Goal: Information Seeking & Learning: Learn about a topic

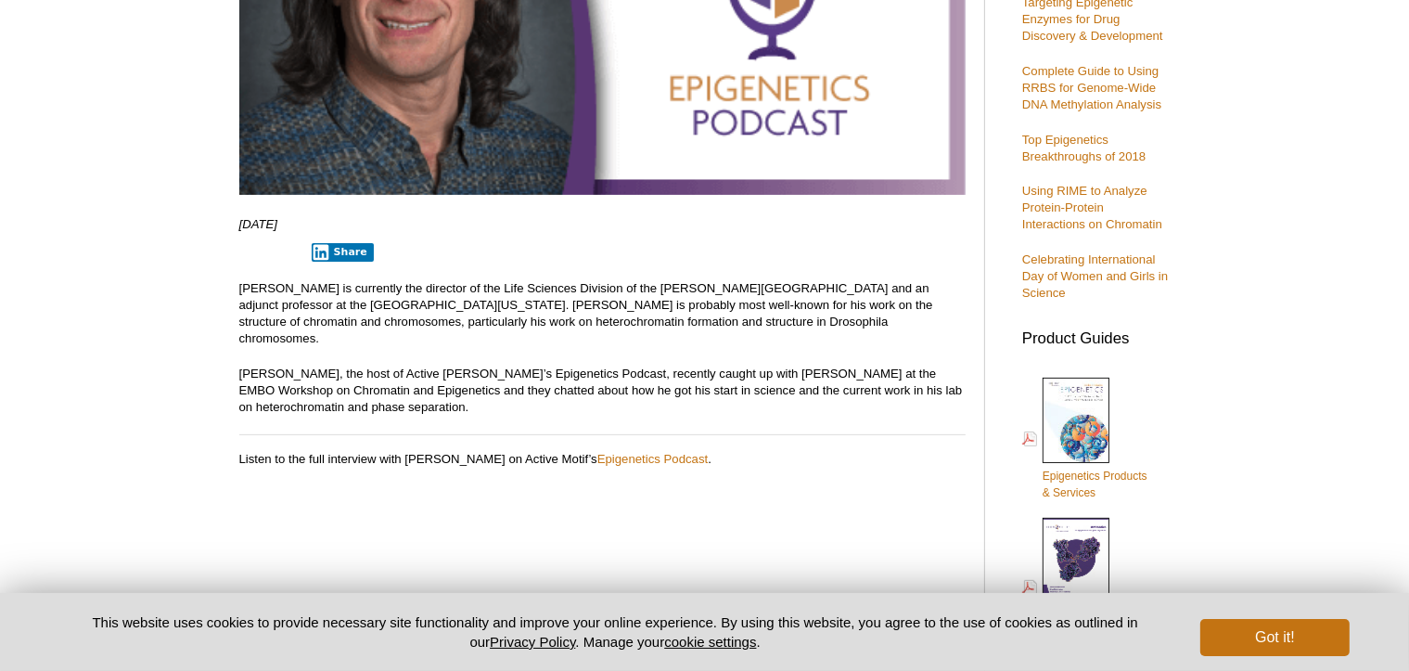
scroll to position [509, 0]
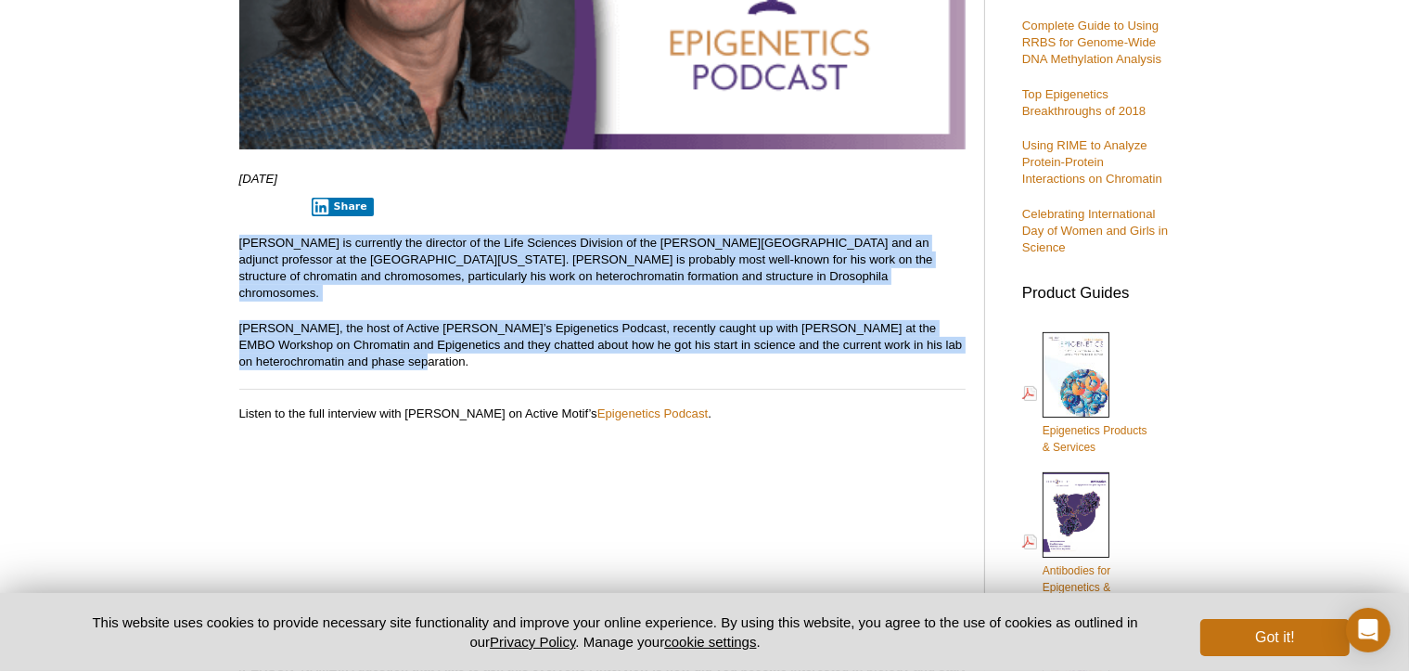
drag, startPoint x: 238, startPoint y: 240, endPoint x: 362, endPoint y: 350, distance: 165.6
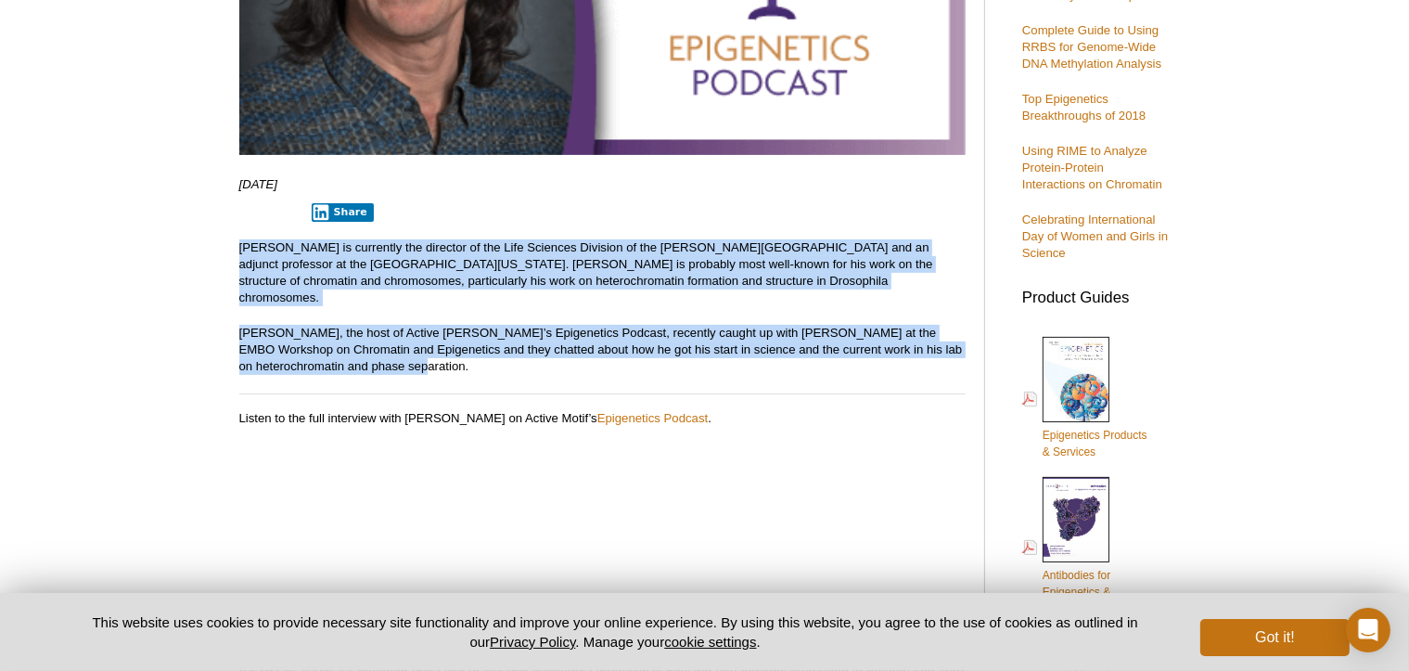
copy div "[PERSON_NAME] is currently the director of the Life Sciences Division of the [P…"
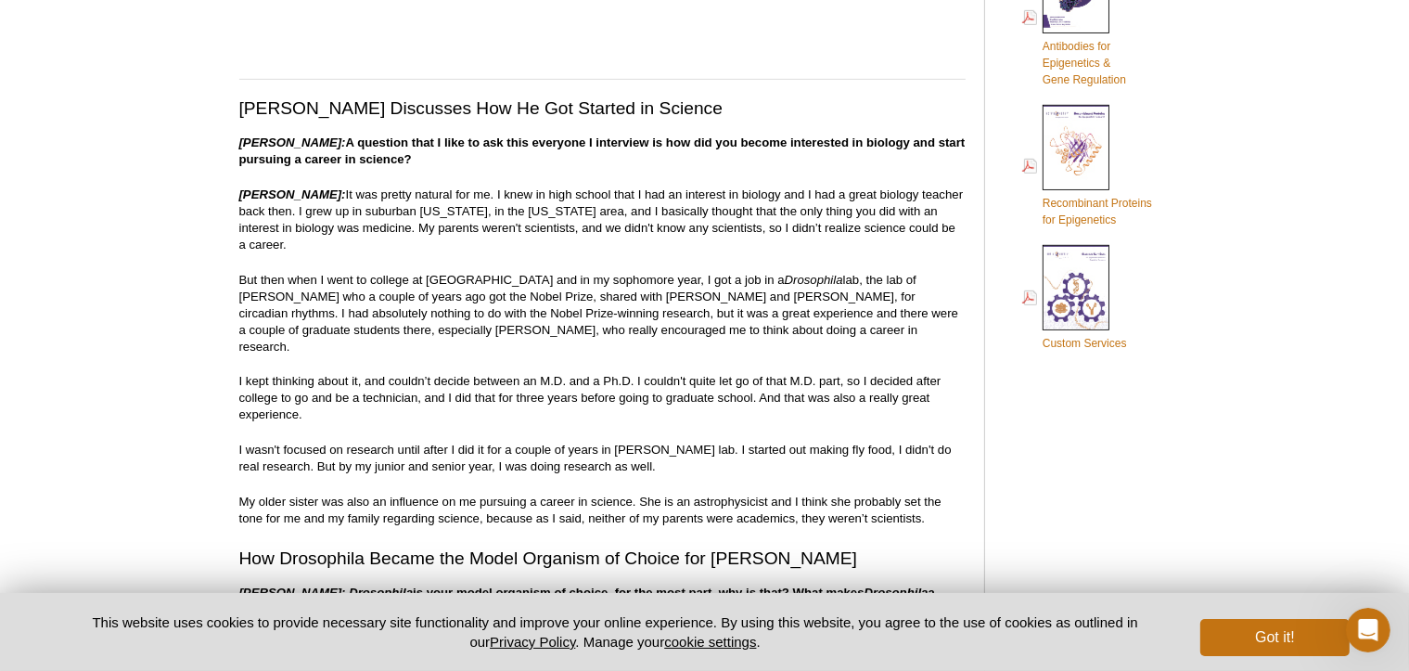
scroll to position [1039, 0]
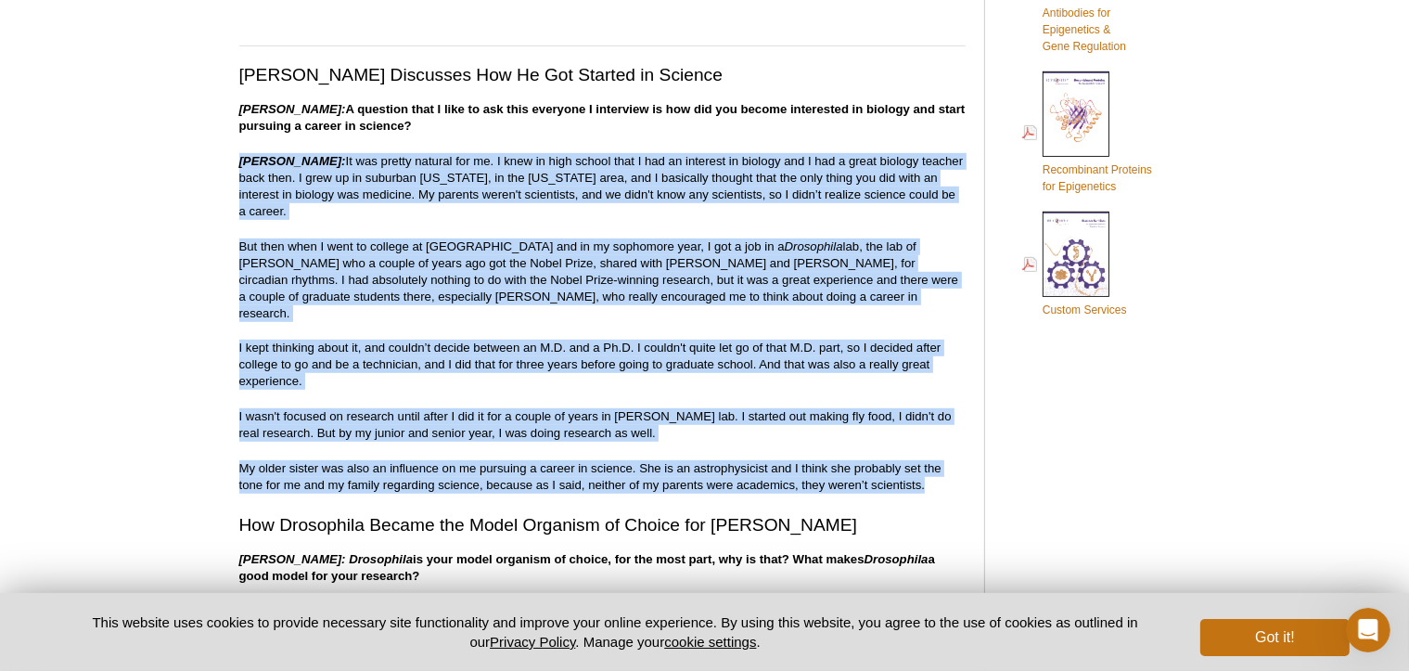
drag, startPoint x: 232, startPoint y: 139, endPoint x: 923, endPoint y: 423, distance: 747.2
copy div "Lo. Ipsu Dolors: Am con adipis elitsed doe te. I utla et dolo magnaa enim A min…"
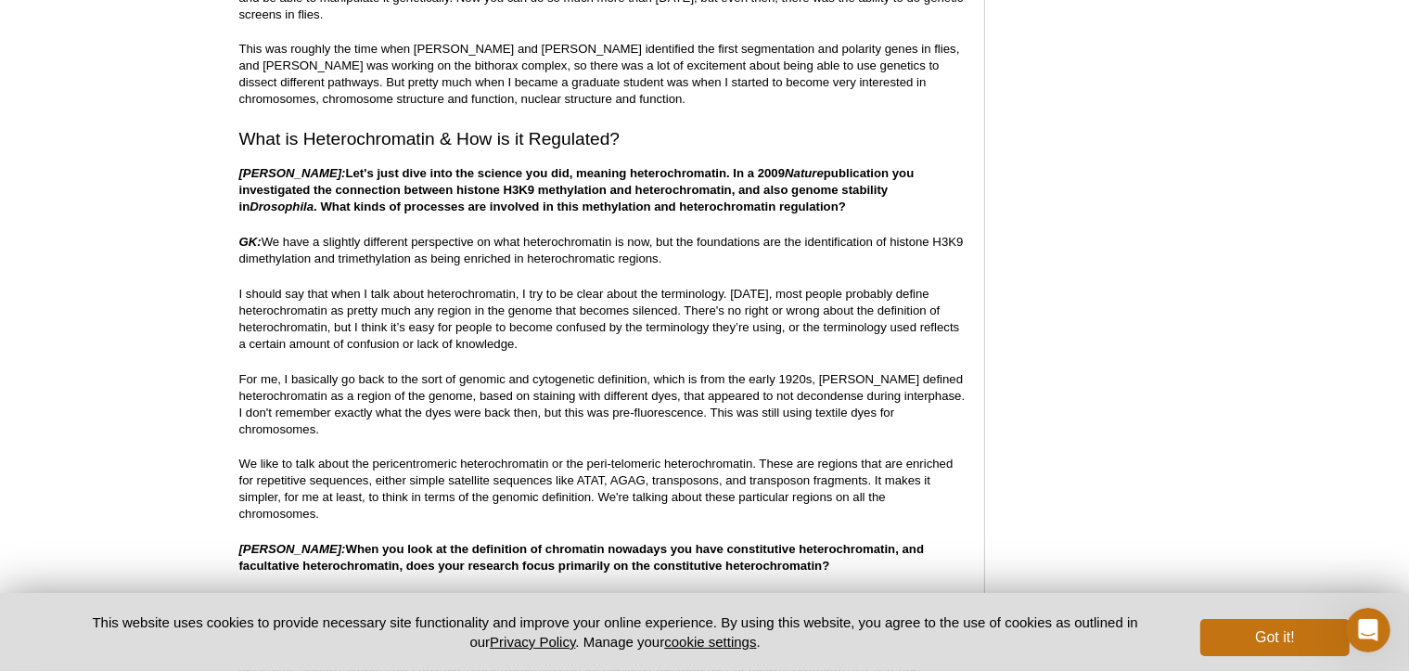
scroll to position [1689, 0]
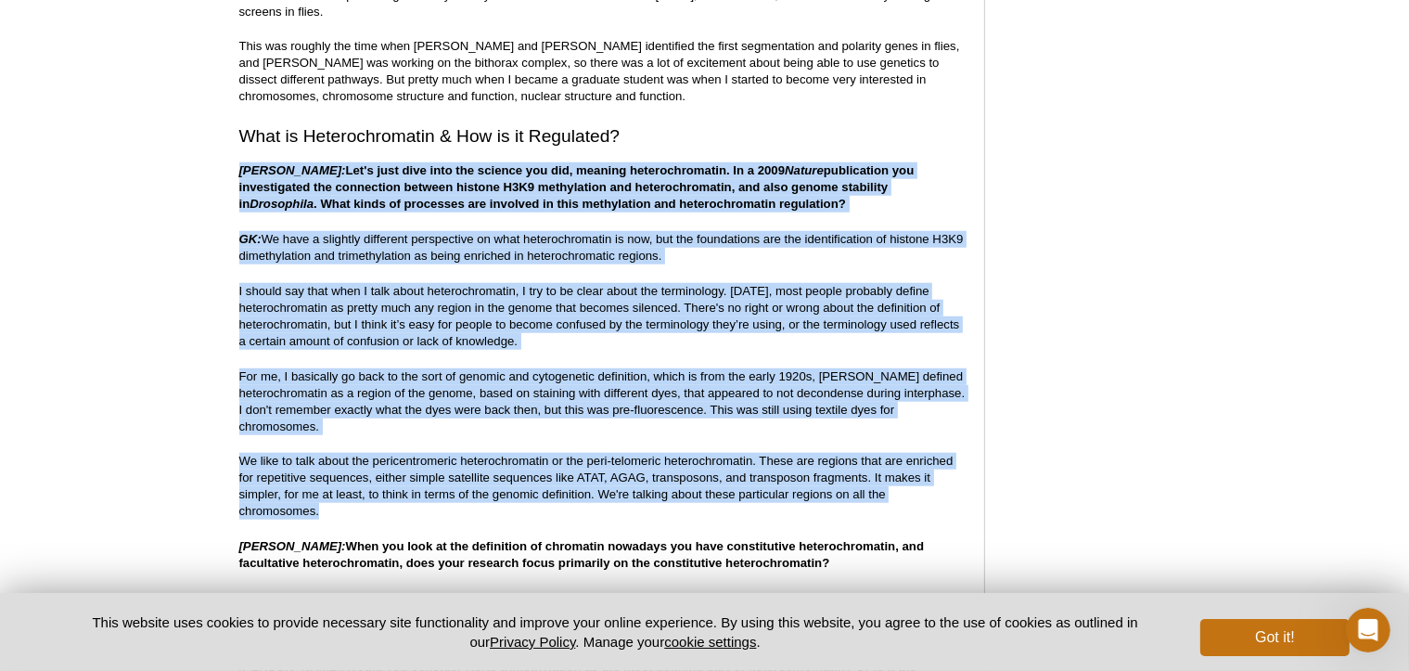
drag, startPoint x: 238, startPoint y: 122, endPoint x: 646, endPoint y: 371, distance: 478.0
copy div "Loremi: Dol's amet cons adip eli seddoei tem inc, utlabor etdoloremagnaal. En a…"
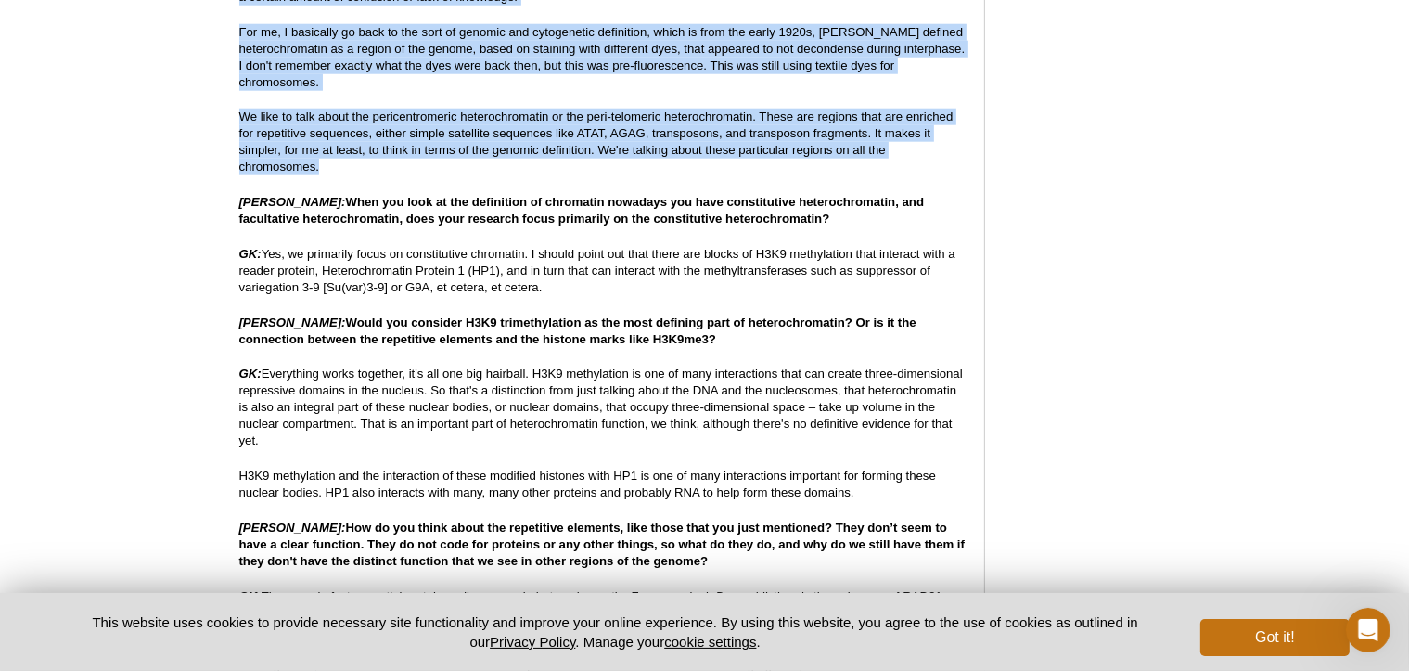
scroll to position [2152, 0]
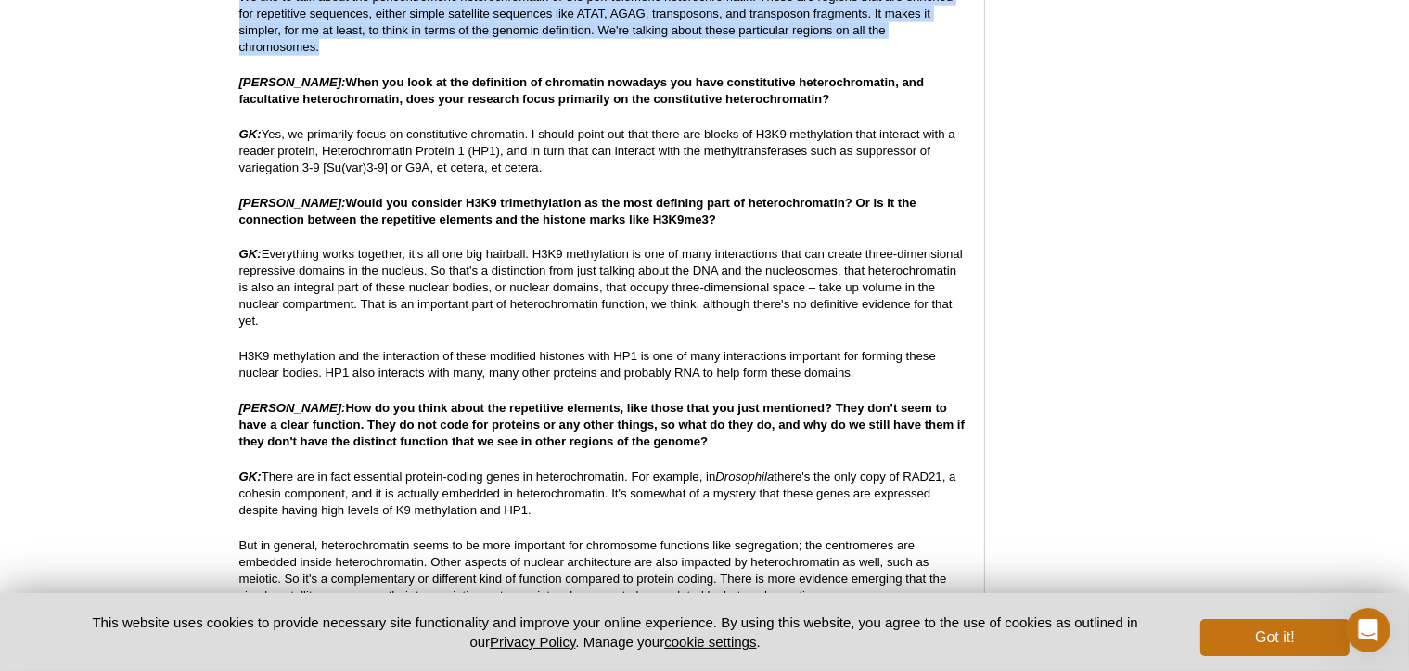
drag, startPoint x: 242, startPoint y: 70, endPoint x: 602, endPoint y: 123, distance: 364.0
copy p "GK: Yes, we primarily focus on constitutive chromatin. I should point out that …"
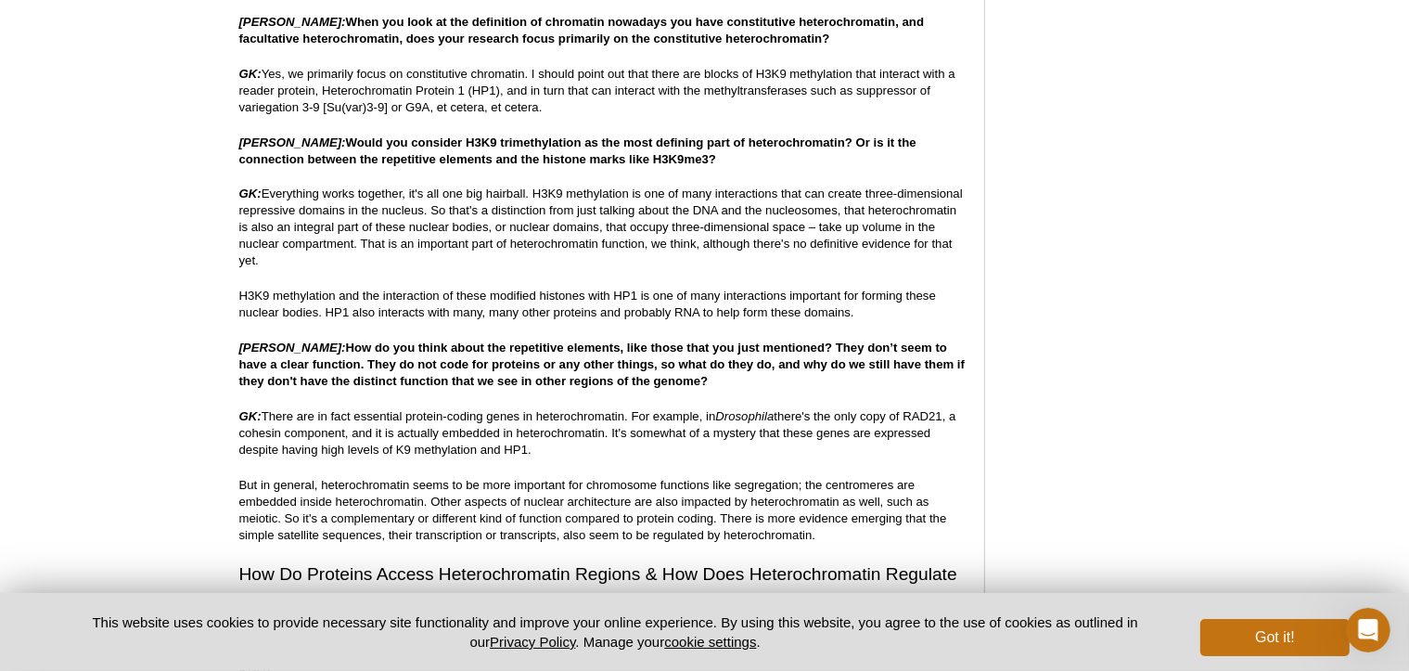
scroll to position [2245, 0]
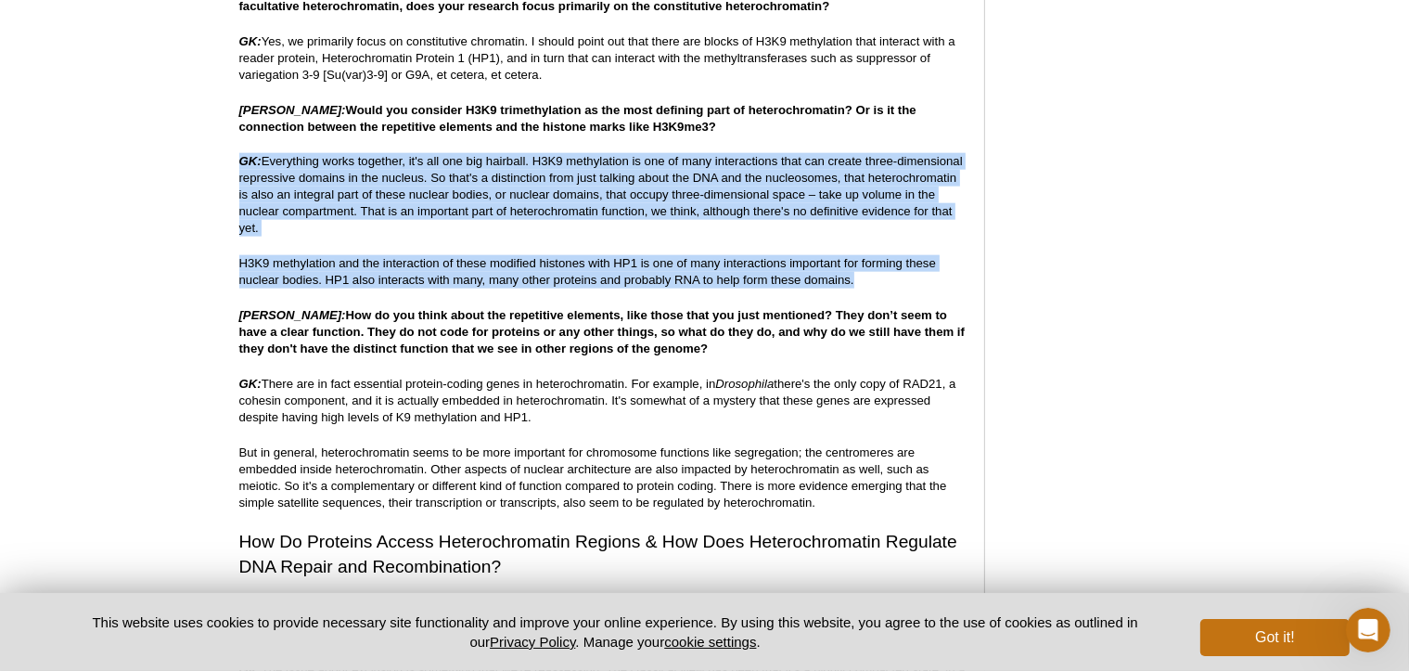
drag, startPoint x: 239, startPoint y: 109, endPoint x: 862, endPoint y: 227, distance: 633.6
copy div "GK: Everything works together, it's all one big hairball. H3K9 methylation is o…"
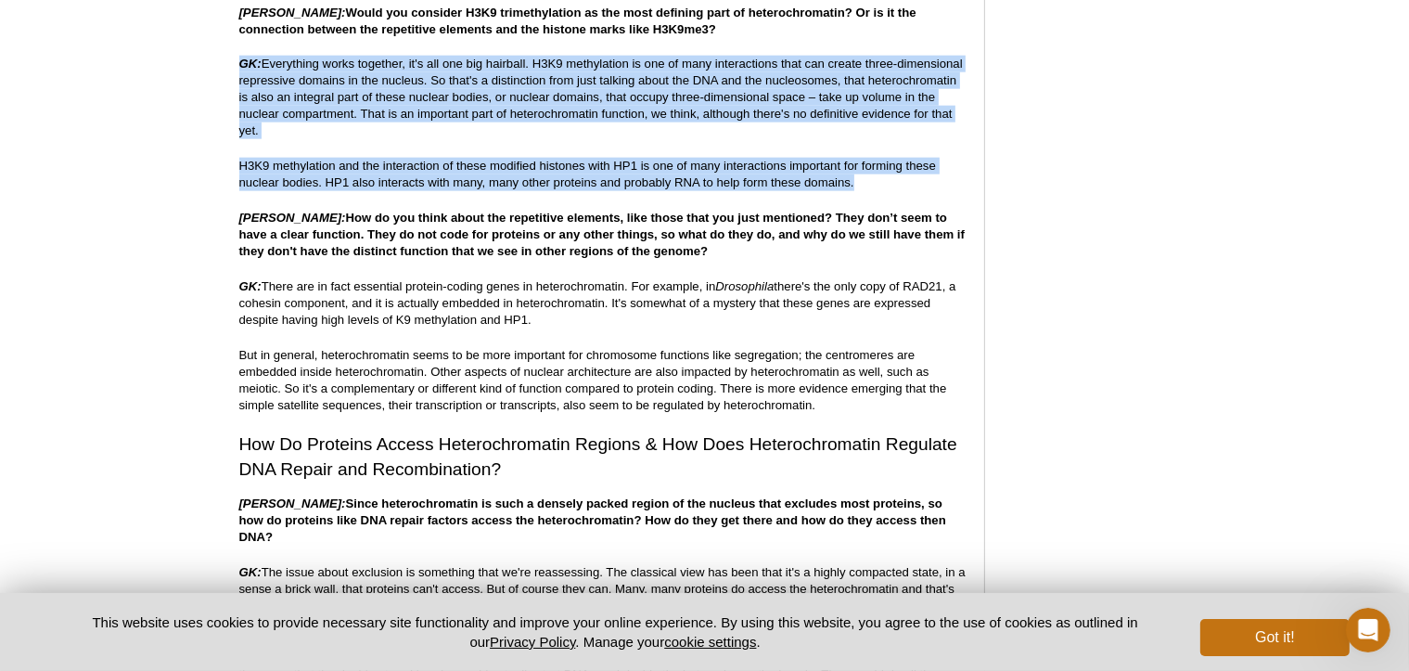
scroll to position [2338, 0]
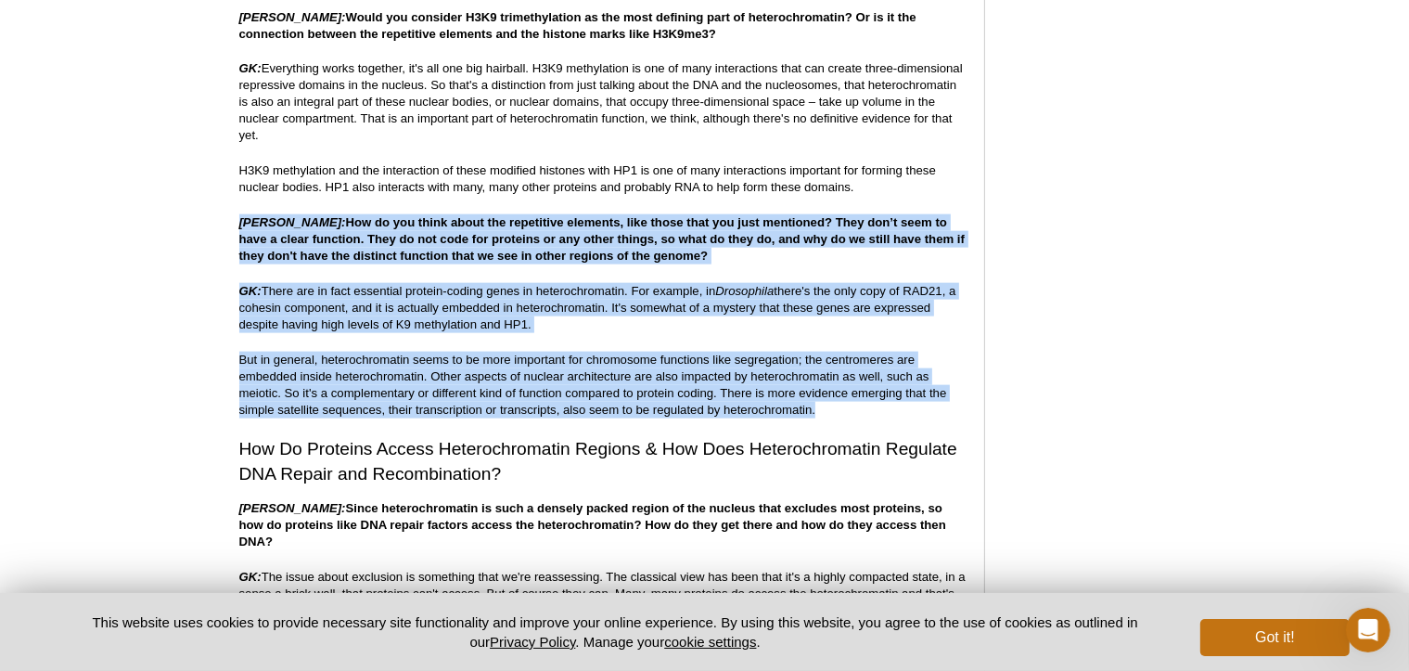
drag, startPoint x: 245, startPoint y: 169, endPoint x: 809, endPoint y: 346, distance: 591.3
click at [821, 355] on div "<< Back to MOTIFvations Blog Home Page Discussing Heterochromatin & Phase Separ…" at bounding box center [602, 684] width 726 height 5700
copy div "Loremi: Dol si ame conse adipi eli seddoeiusm temporin, utla etdol magn ali eni…"
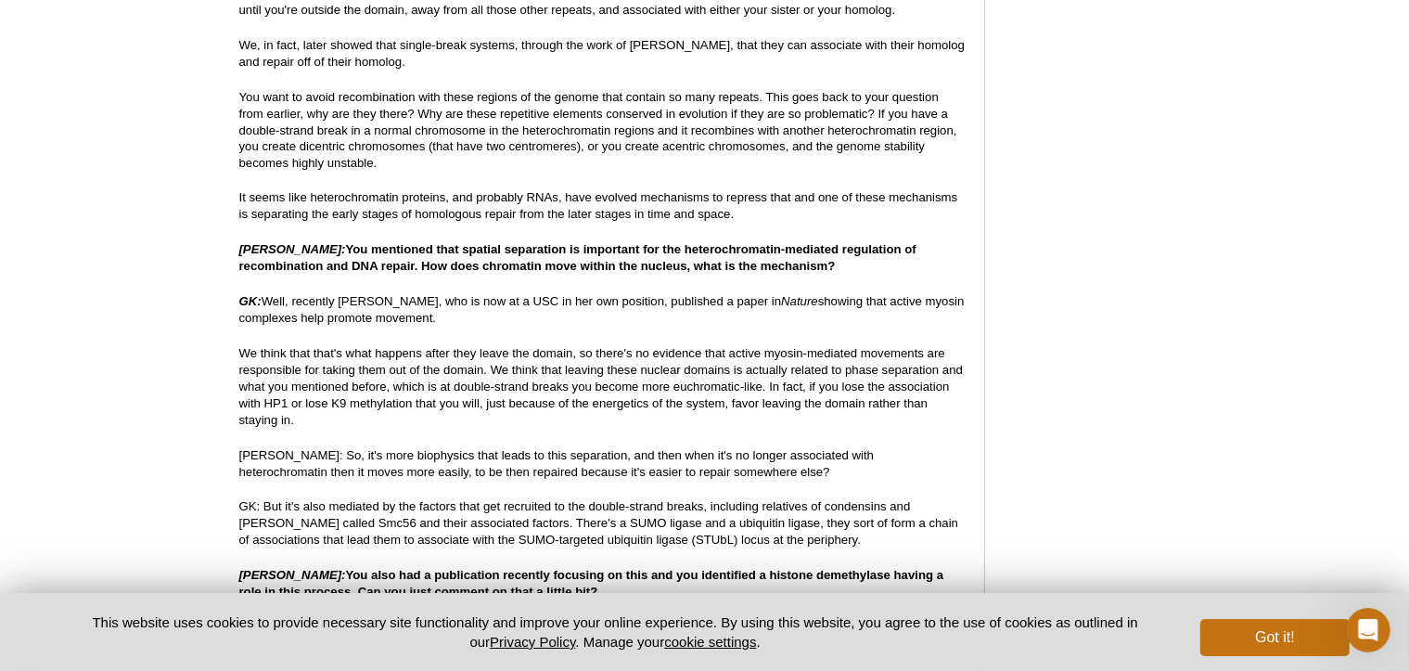
scroll to position [3637, 0]
